Goal: Navigation & Orientation: Find specific page/section

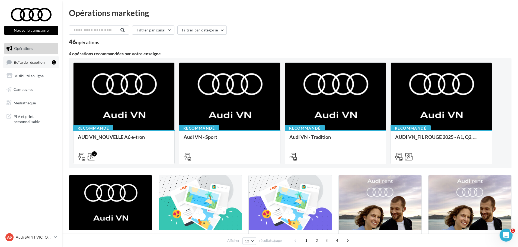
click at [43, 62] on span "Boîte de réception" at bounding box center [29, 62] width 31 height 5
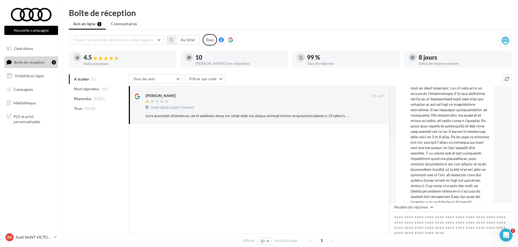
scroll to position [77, 0]
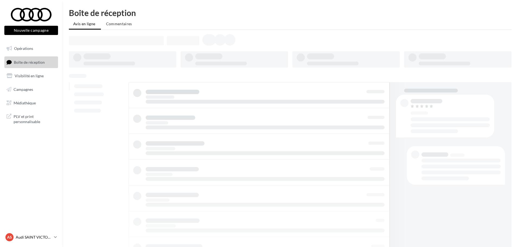
drag, startPoint x: 0, startPoint y: 0, endPoint x: 25, endPoint y: 237, distance: 238.2
click at [25, 237] on p "Audi SAINT VICTORET" at bounding box center [34, 237] width 36 height 5
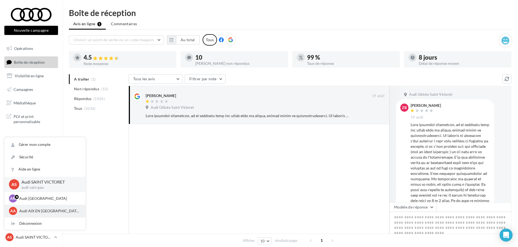
click at [37, 207] on div "AA Audi AIX EN PROVENCE audi-aix-gau" at bounding box center [45, 211] width 81 height 12
click at [31, 213] on p "Audi AIX EN PROVENCE" at bounding box center [49, 210] width 60 height 5
